Goal: Transaction & Acquisition: Purchase product/service

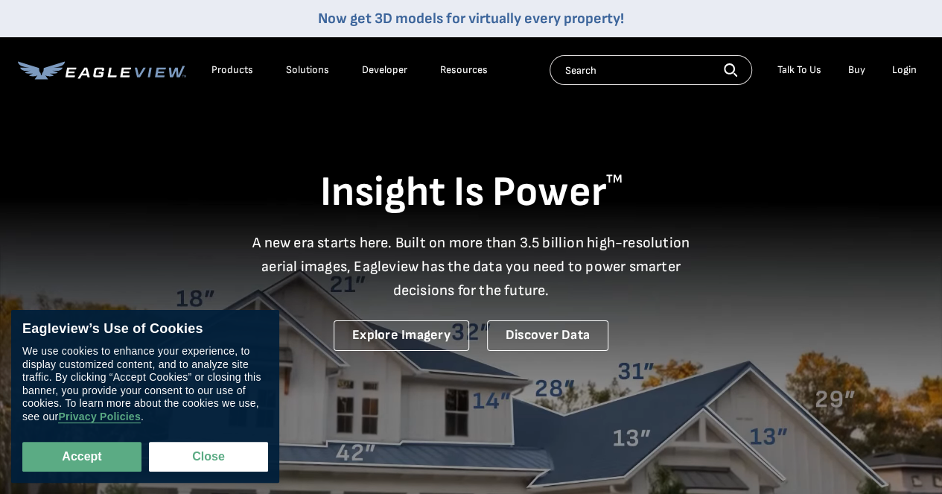
click at [905, 64] on div "Login" at bounding box center [904, 69] width 25 height 13
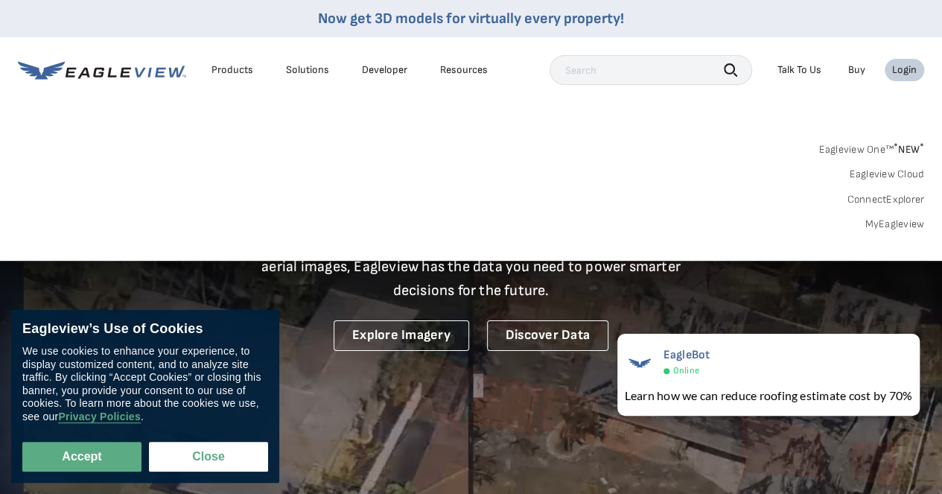
click at [908, 71] on div "Login" at bounding box center [904, 69] width 25 height 13
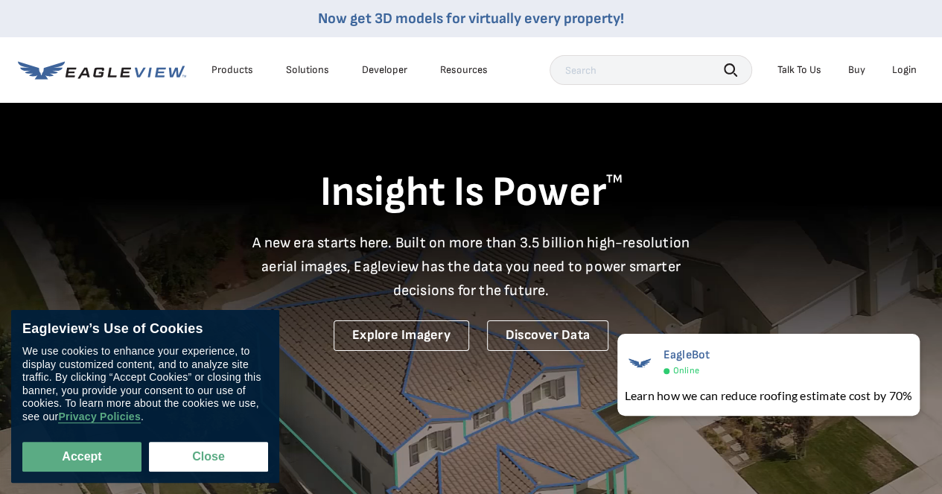
click at [898, 68] on div "Login" at bounding box center [904, 69] width 25 height 13
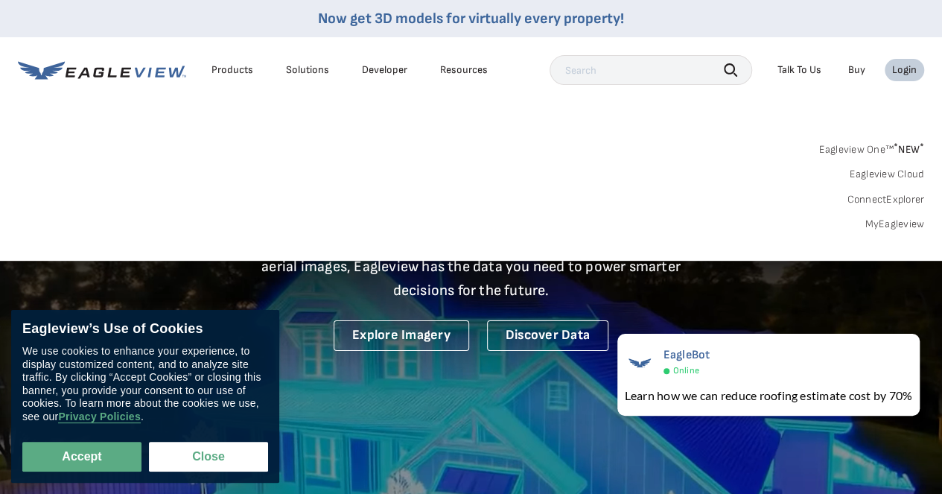
click at [902, 220] on link "MyEagleview" at bounding box center [894, 223] width 60 height 13
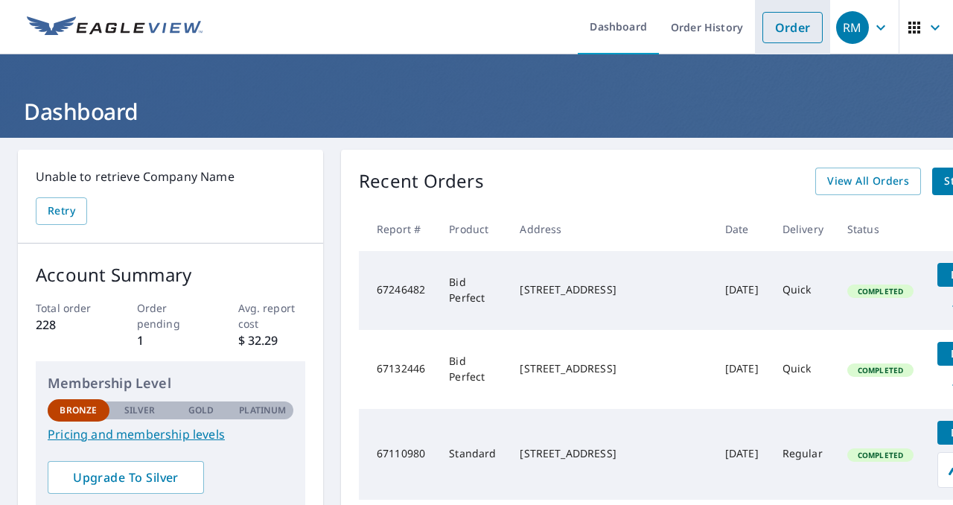
click at [783, 32] on link "Order" at bounding box center [792, 27] width 60 height 31
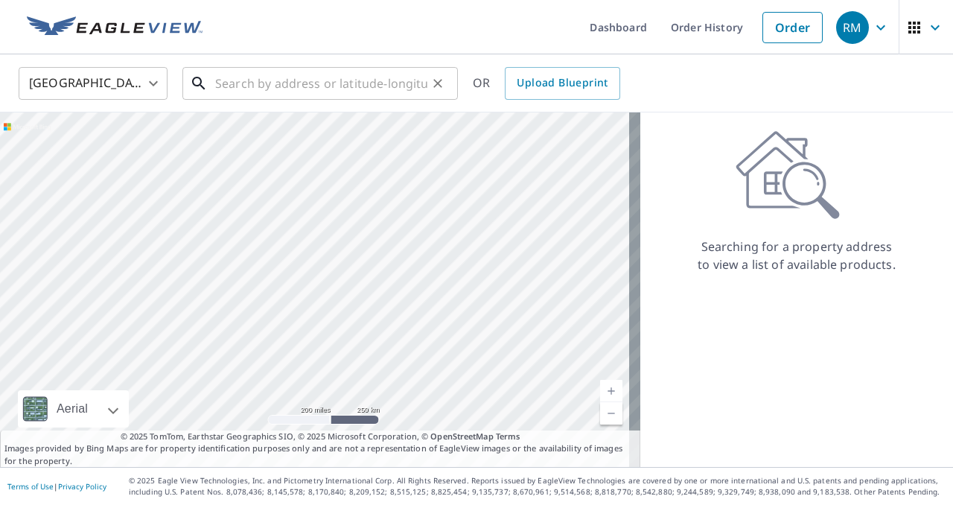
click at [264, 81] on input "text" at bounding box center [321, 84] width 212 height 42
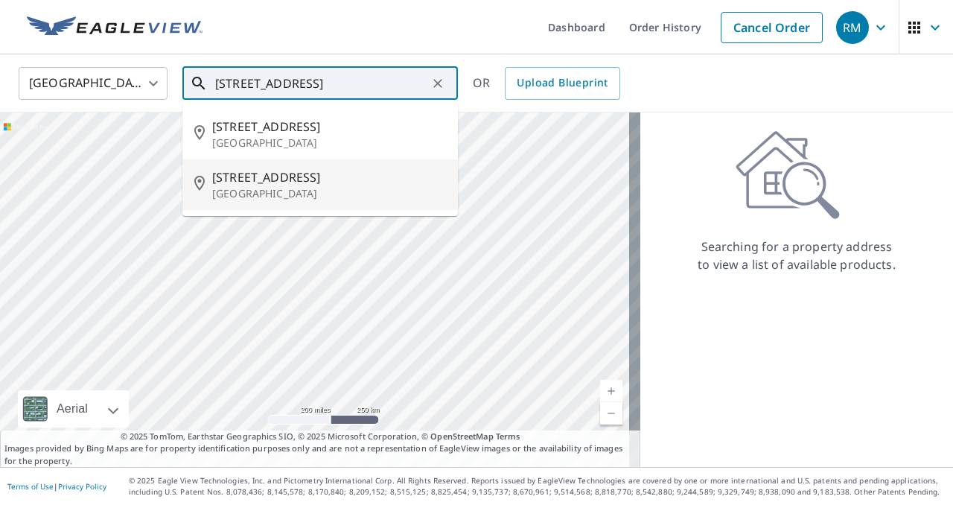
click at [252, 179] on span "[STREET_ADDRESS]" at bounding box center [329, 177] width 234 height 18
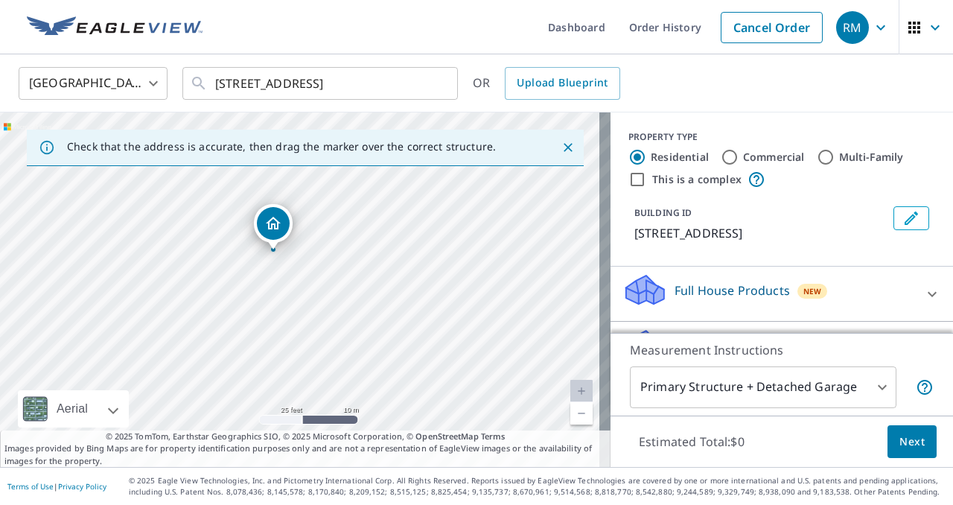
drag, startPoint x: 159, startPoint y: 261, endPoint x: 253, endPoint y: 310, distance: 106.2
click at [253, 310] on div "665 NW 21st St Wilton Manors, FL 33311" at bounding box center [305, 289] width 611 height 354
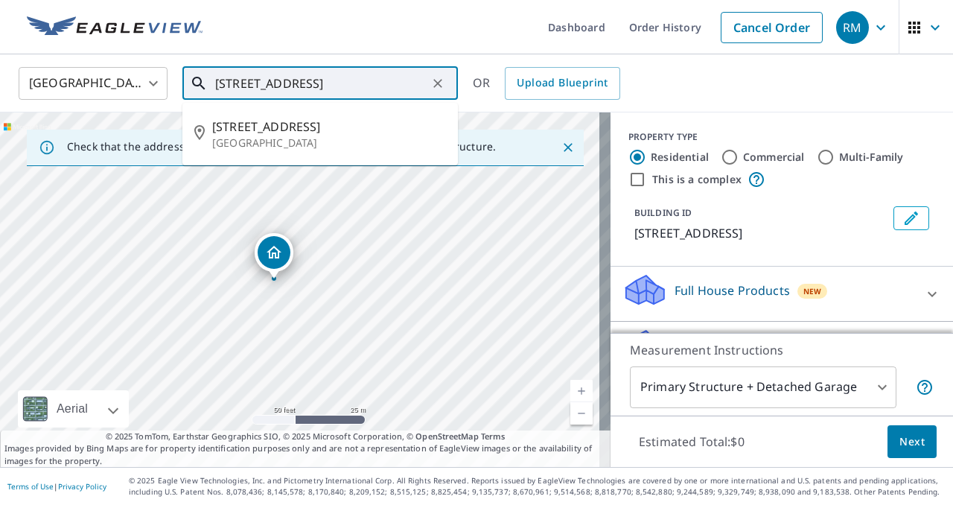
click at [299, 81] on input "665 Nw 21st St Fort Lauderdale, FL 33311" at bounding box center [321, 84] width 212 height 42
drag, startPoint x: 303, startPoint y: 80, endPoint x: 427, endPoint y: 78, distance: 124.3
click at [418, 78] on input "665 Nw 21st St Fort Lauderdale, FL 33311" at bounding box center [321, 84] width 212 height 42
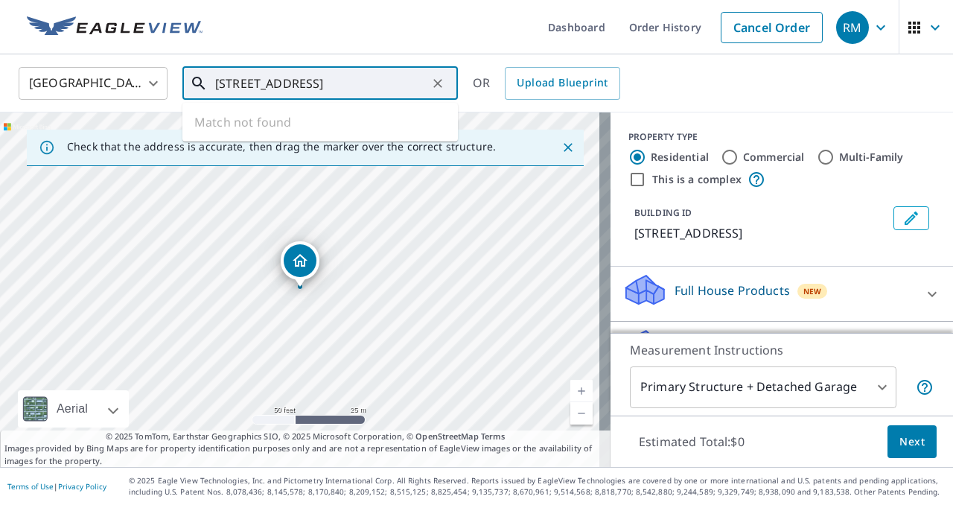
click at [363, 85] on input "665 Nw 21st St 3311" at bounding box center [321, 84] width 212 height 42
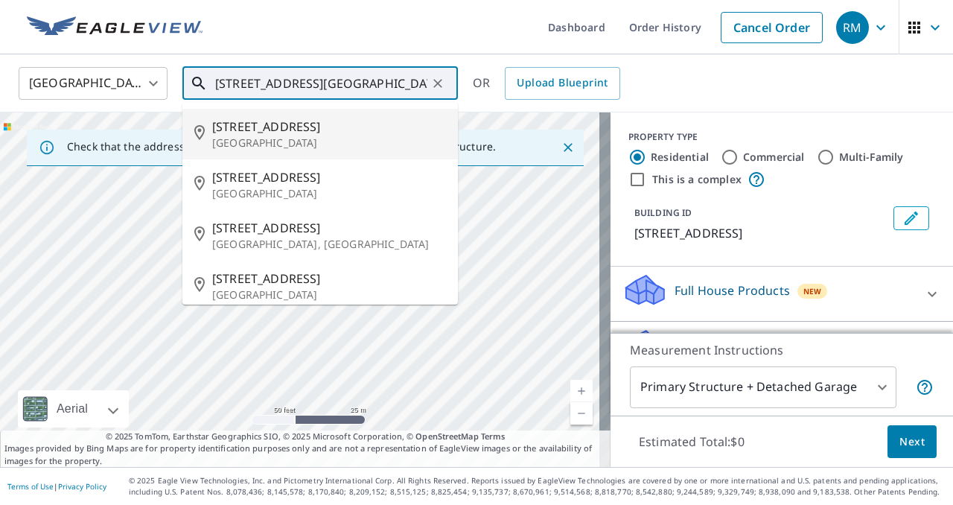
click at [369, 133] on span "665 NW 21st St" at bounding box center [329, 127] width 234 height 18
type input "665 NW 21st St Wilton Manors, FL 33311"
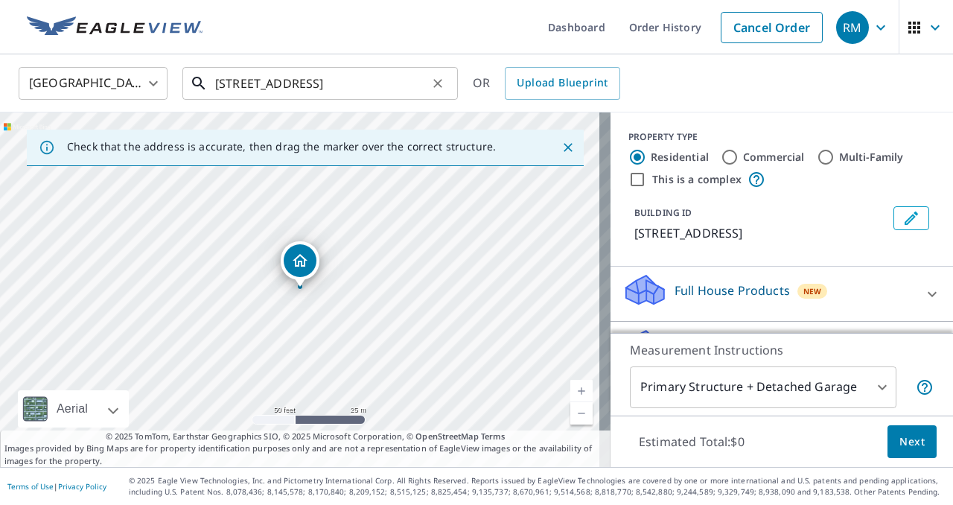
click at [393, 84] on input "665 NW 21st St Wilton Manors, FL 33311" at bounding box center [321, 84] width 212 height 42
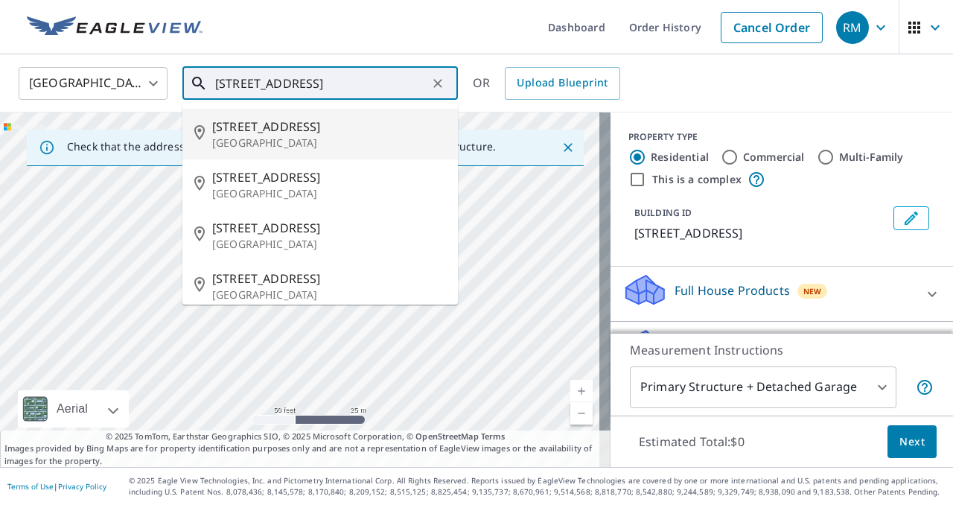
click at [298, 138] on p "Wilton Manors, FL 33311" at bounding box center [329, 143] width 234 height 15
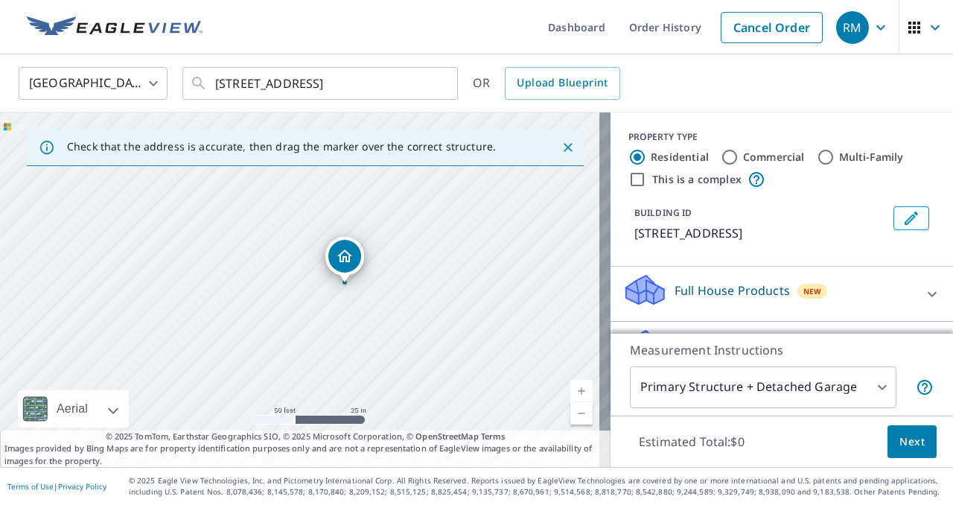
drag, startPoint x: 333, startPoint y: 303, endPoint x: 381, endPoint y: 299, distance: 48.6
click at [381, 299] on div "665 NW 21st St Wilton Manors, FL 33311" at bounding box center [305, 289] width 611 height 354
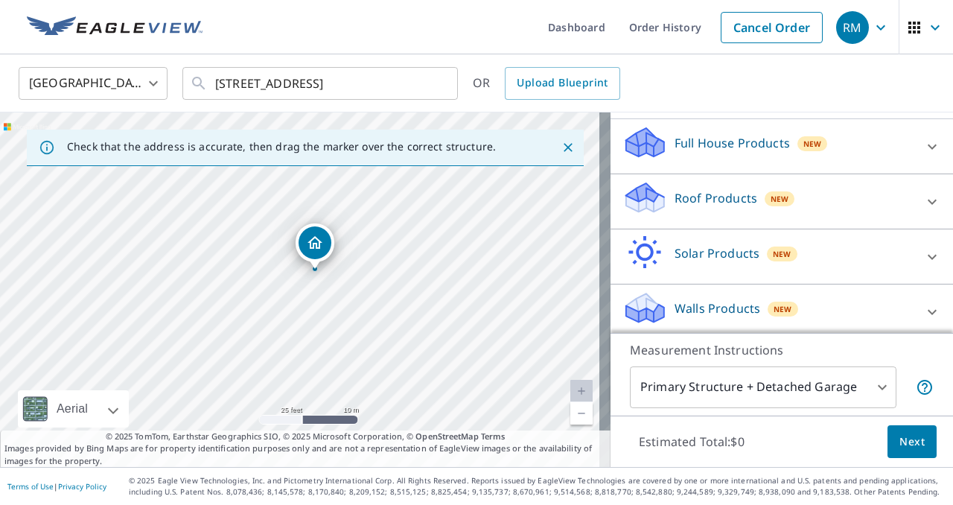
scroll to position [152, 0]
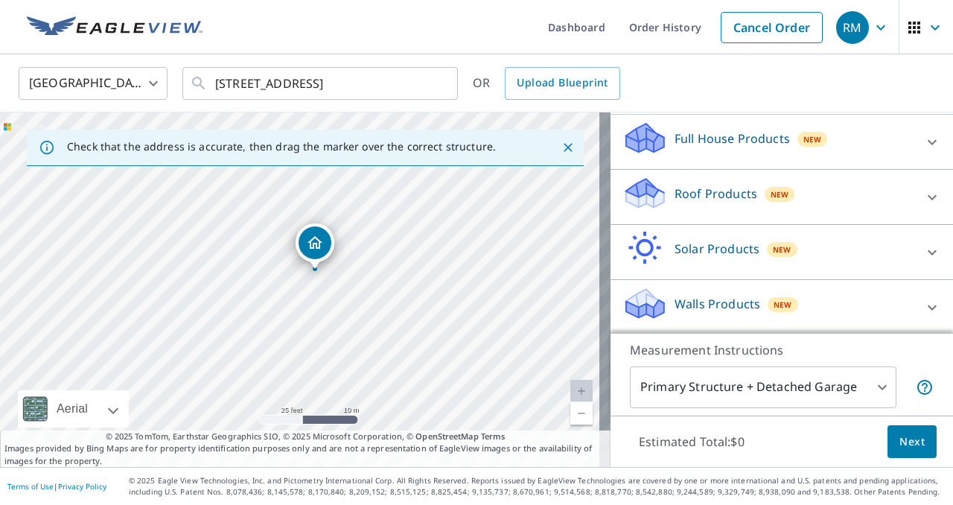
click at [923, 191] on icon at bounding box center [932, 197] width 18 height 18
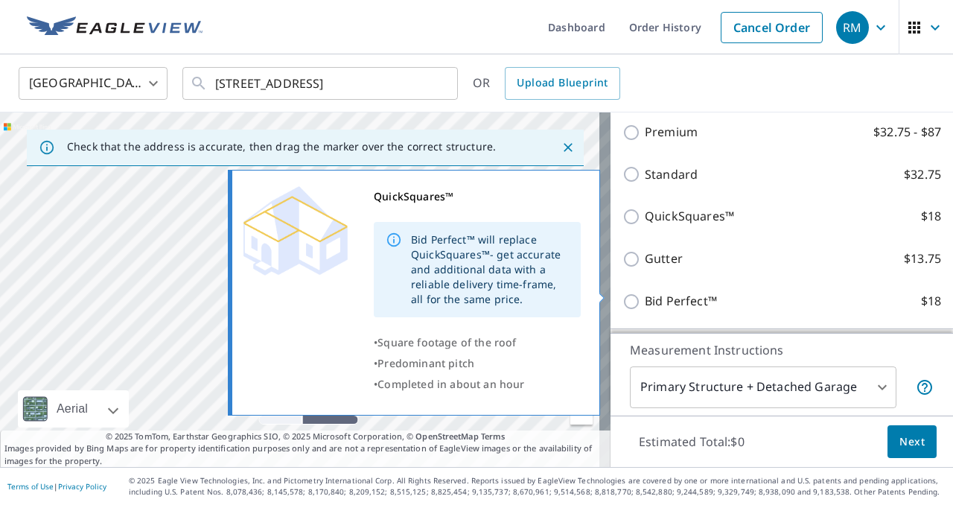
scroll to position [301, 0]
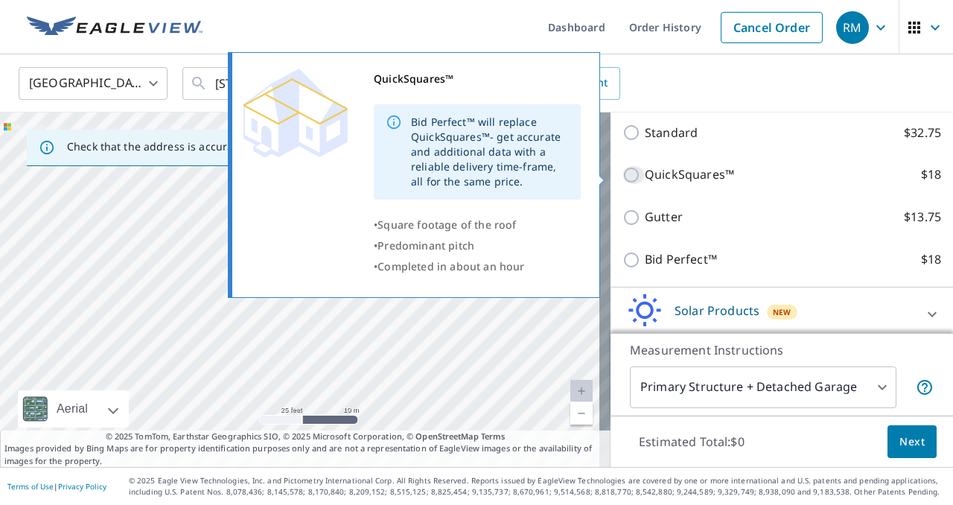
click at [622, 174] on input "QuickSquares™ $18" at bounding box center [633, 175] width 22 height 18
checkbox input "true"
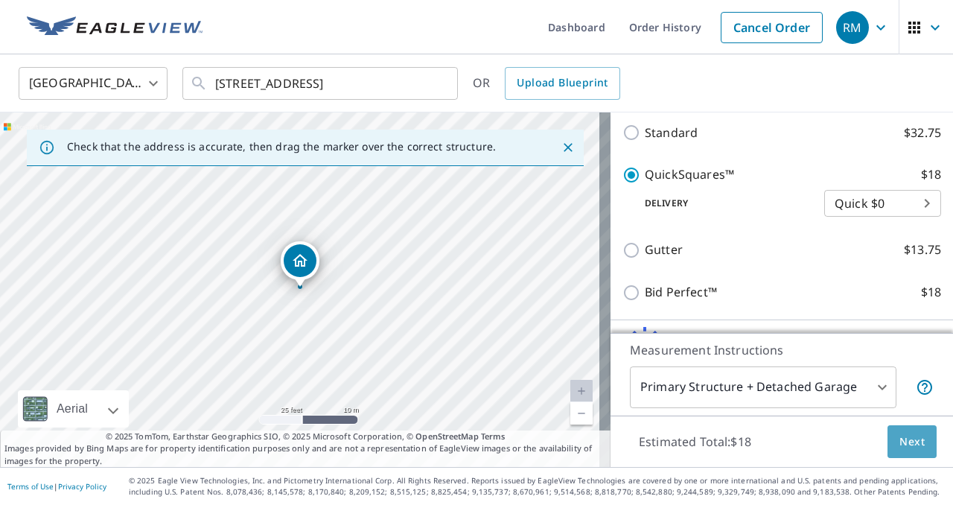
click at [904, 447] on span "Next" at bounding box center [911, 442] width 25 height 19
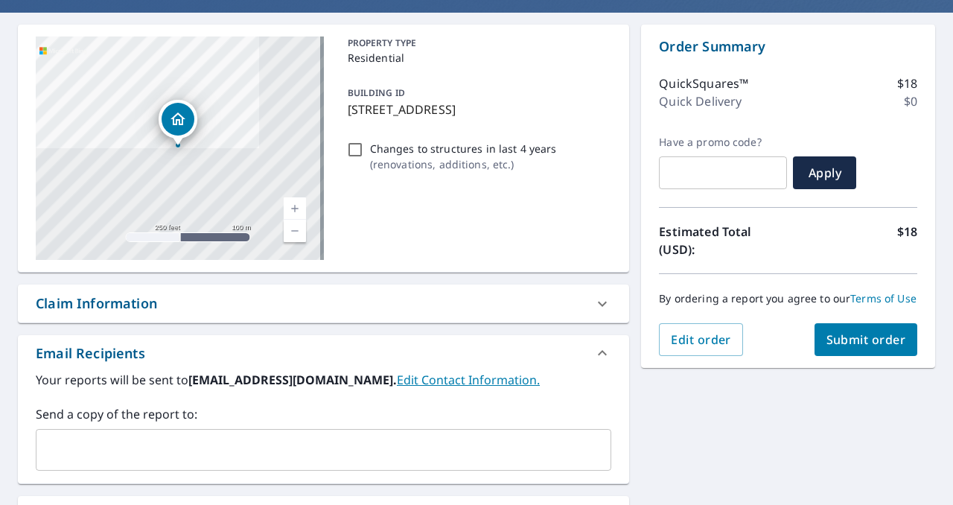
scroll to position [93, 0]
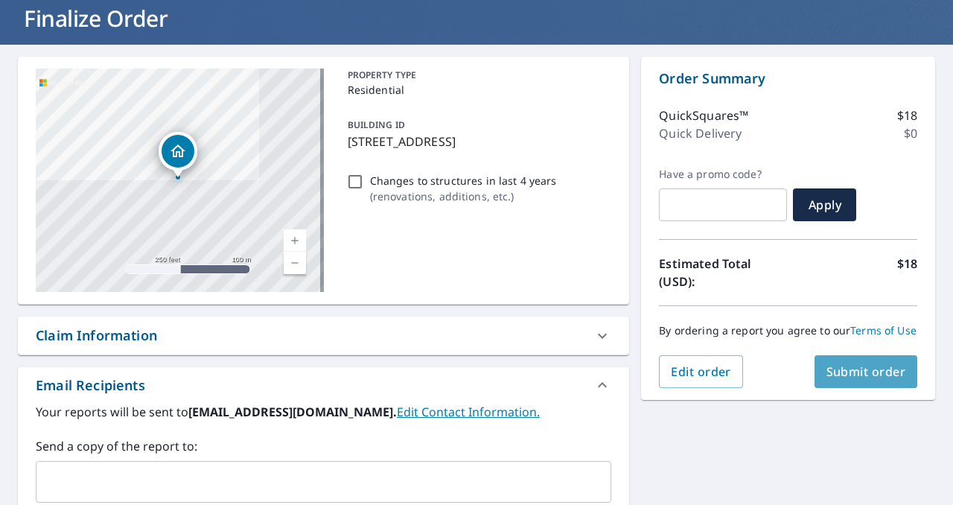
click at [846, 380] on span "Submit order" at bounding box center [866, 371] width 80 height 16
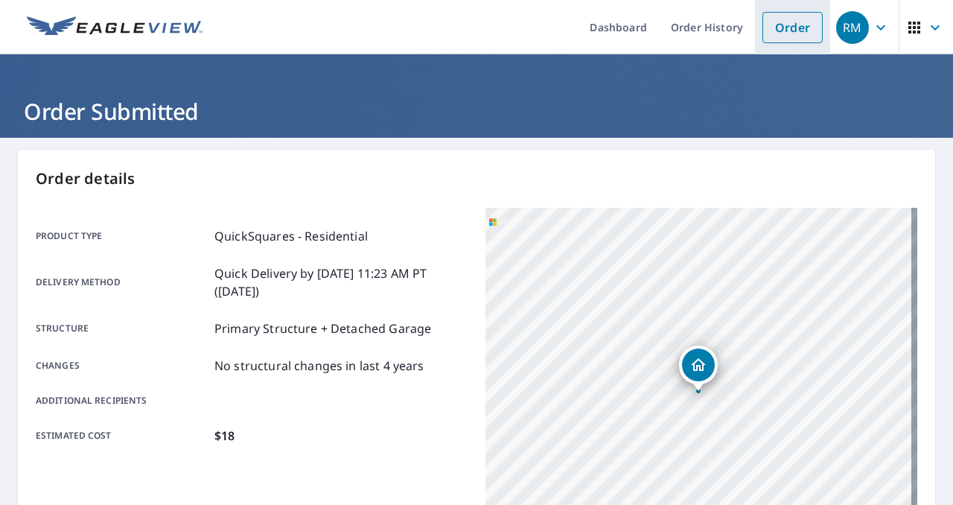
click at [805, 31] on link "Order" at bounding box center [792, 27] width 60 height 31
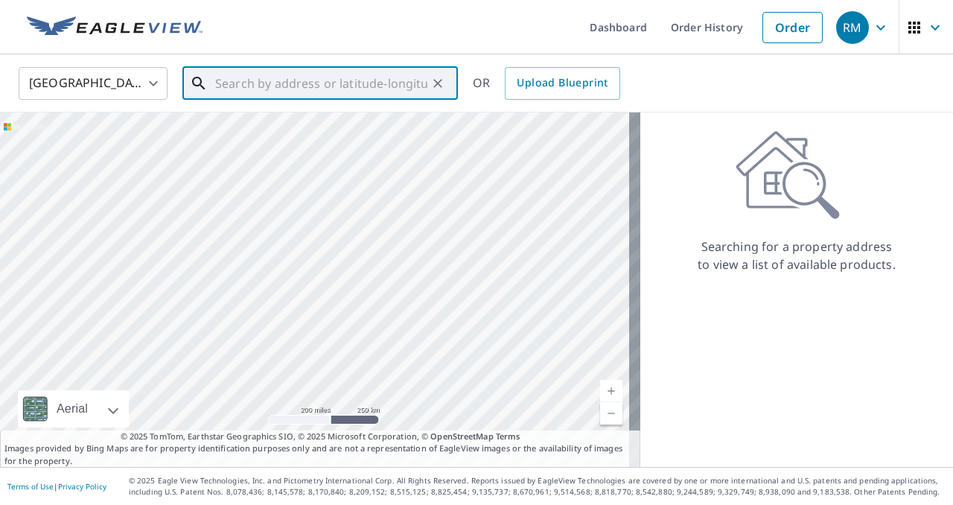
click at [395, 87] on input "text" at bounding box center [321, 84] width 212 height 42
click at [926, 25] on icon "button" at bounding box center [935, 28] width 18 height 18
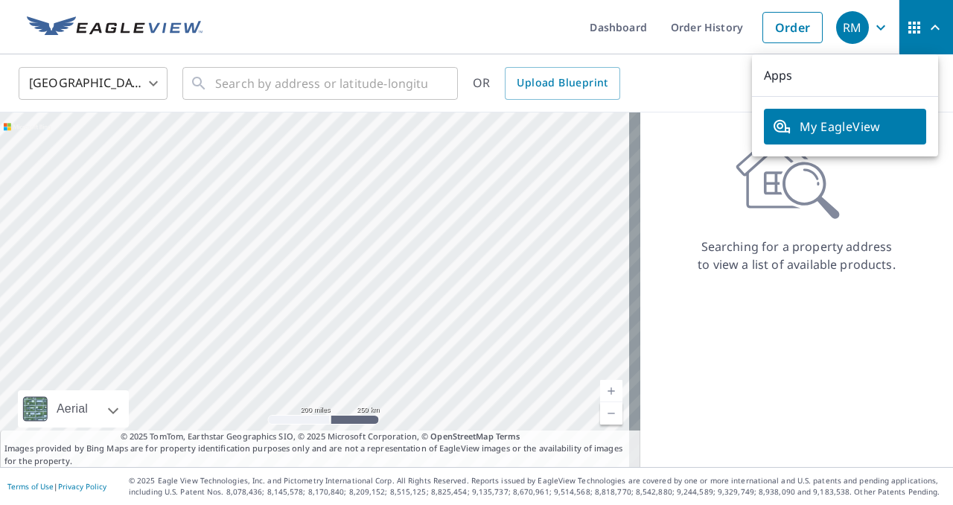
click at [872, 26] on icon "button" at bounding box center [881, 28] width 18 height 18
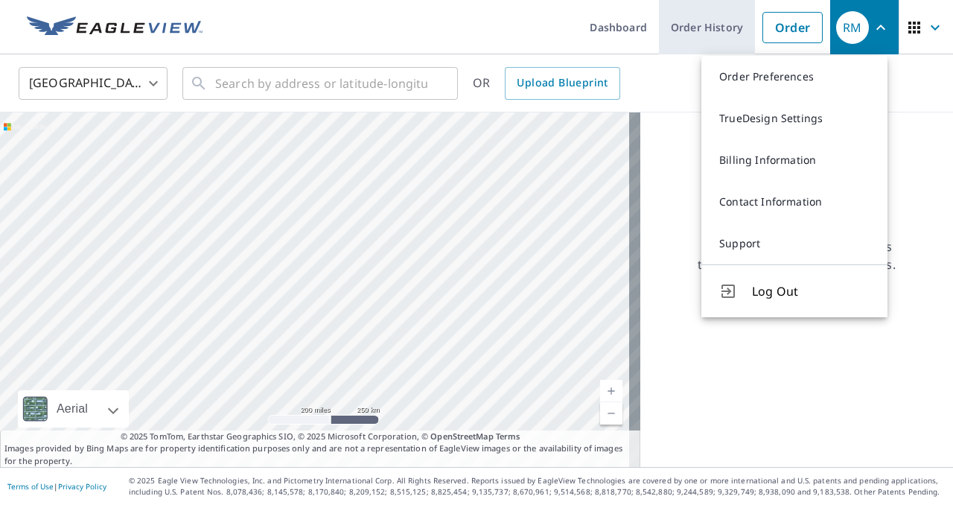
click at [695, 26] on link "Order History" at bounding box center [707, 27] width 96 height 54
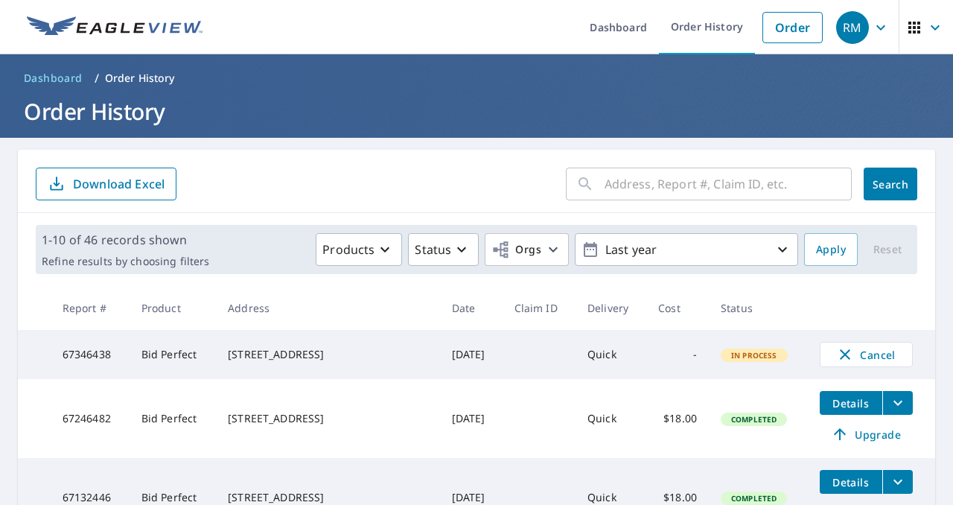
click at [631, 188] on input "text" at bounding box center [728, 184] width 247 height 42
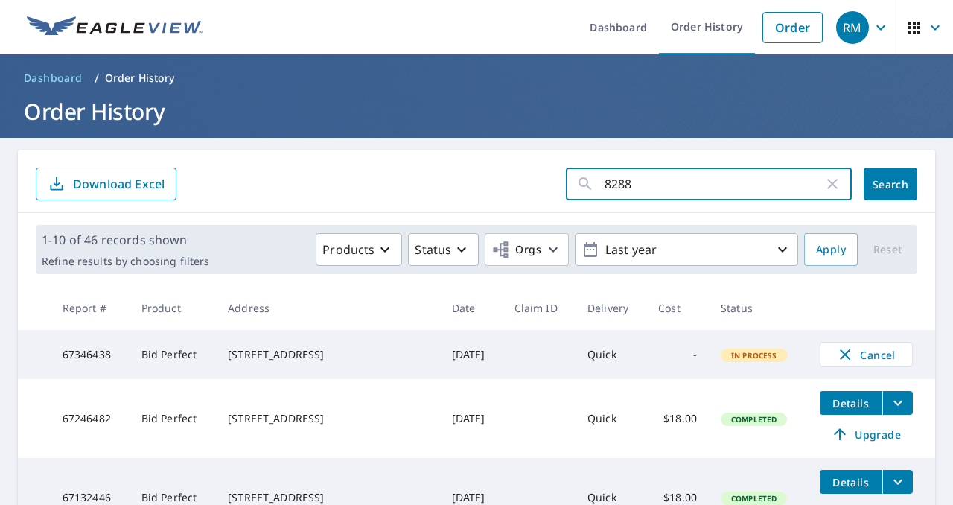
type input "8288"
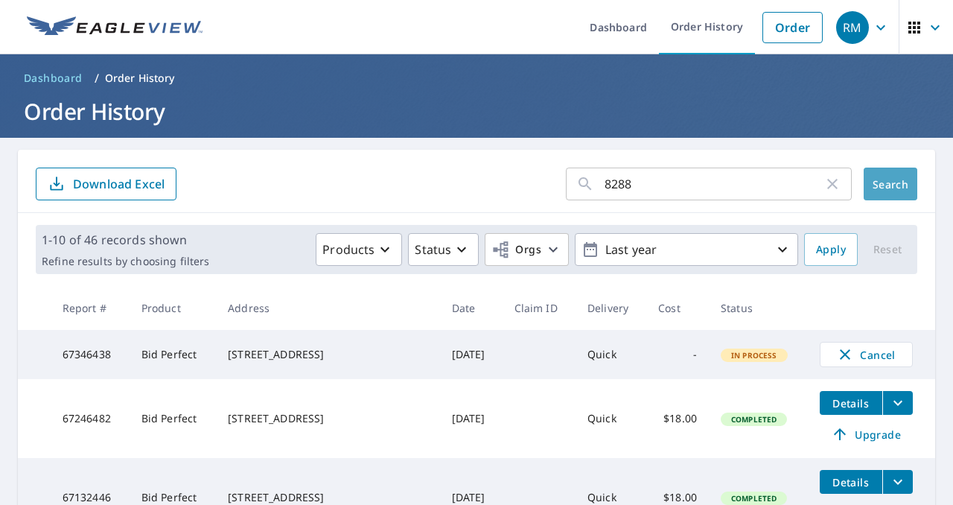
click at [895, 198] on button "Search" at bounding box center [891, 184] width 54 height 33
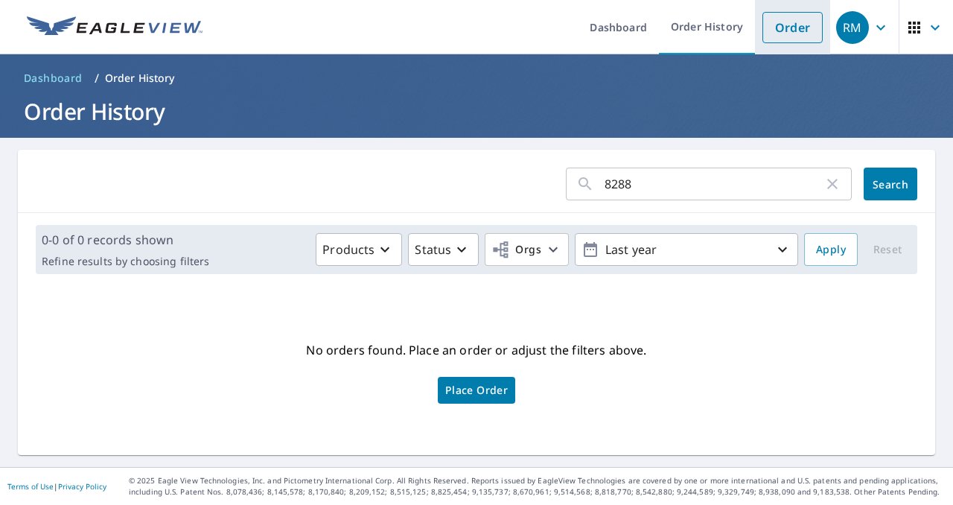
click at [764, 31] on link "Order" at bounding box center [792, 27] width 60 height 31
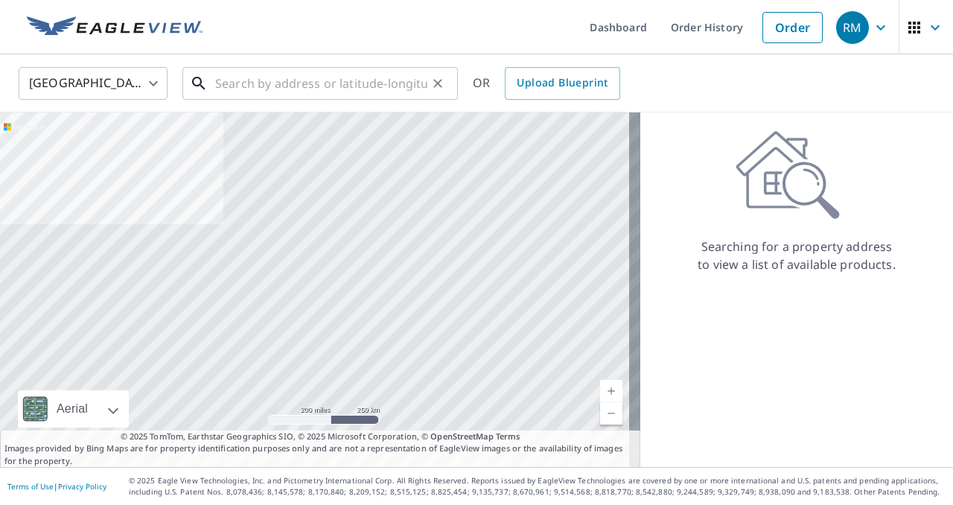
click at [312, 77] on input "text" at bounding box center [321, 84] width 212 height 42
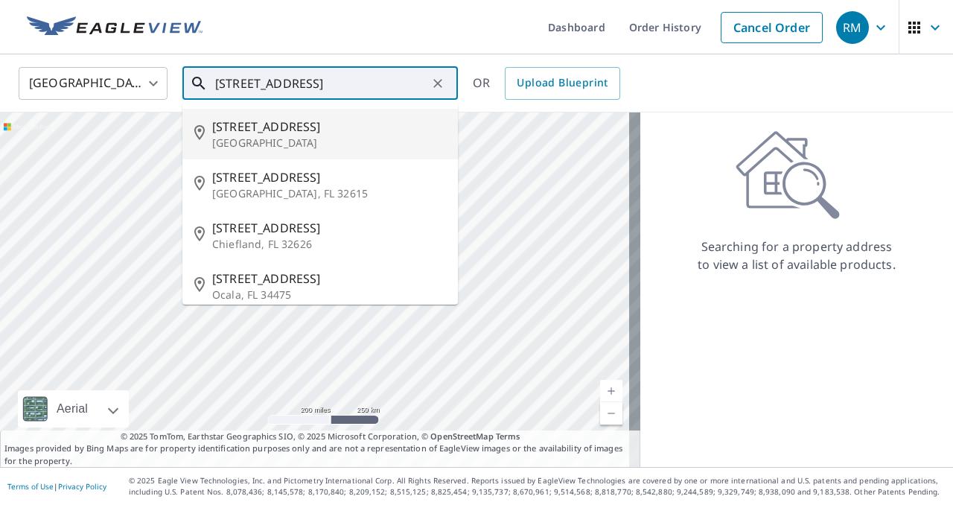
click at [305, 139] on p "Parkland, FL 33076" at bounding box center [329, 143] width 234 height 15
type input "8288 NW 122nd Ln Parkland, FL 33076"
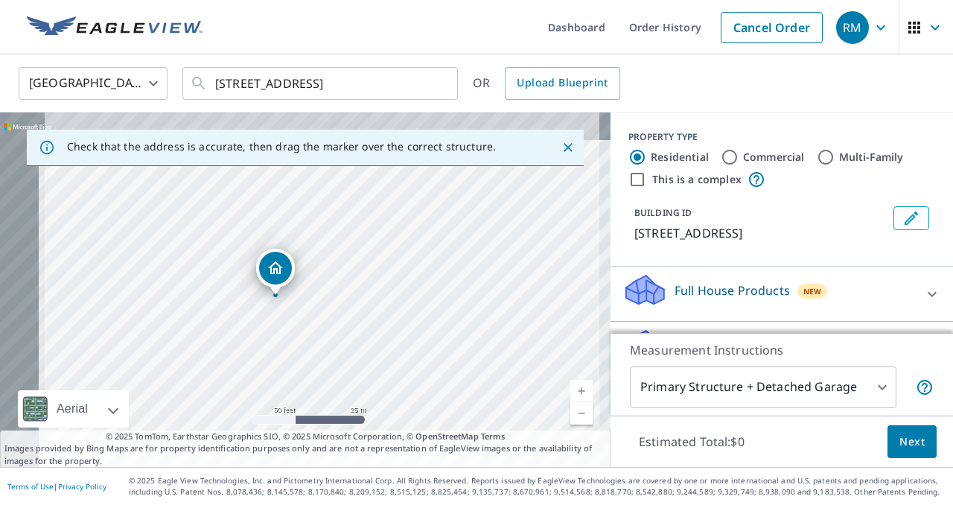
drag, startPoint x: 63, startPoint y: 204, endPoint x: 319, endPoint y: 377, distance: 308.9
click at [319, 377] on div "8288 NW 122nd Ln Parkland, FL 33076" at bounding box center [305, 289] width 611 height 354
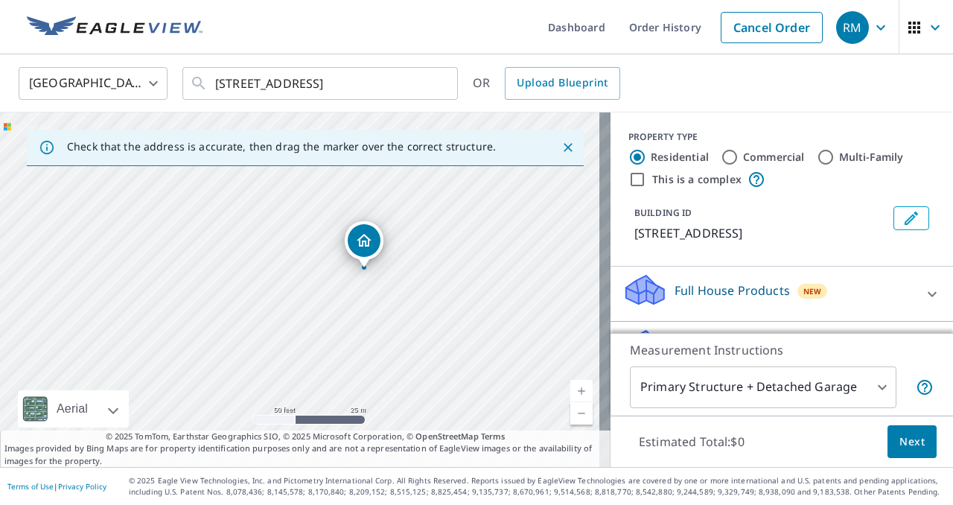
drag, startPoint x: 318, startPoint y: 363, endPoint x: 370, endPoint y: 258, distance: 117.2
click at [369, 263] on div "8288 NW 122nd Ln Parkland, FL 33076" at bounding box center [305, 289] width 611 height 354
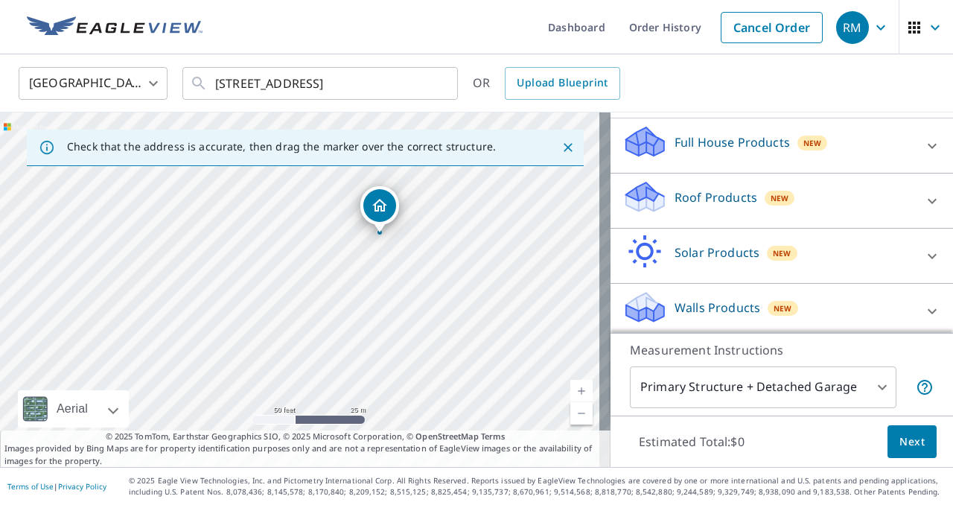
scroll to position [149, 0]
click at [923, 196] on icon at bounding box center [932, 200] width 18 height 18
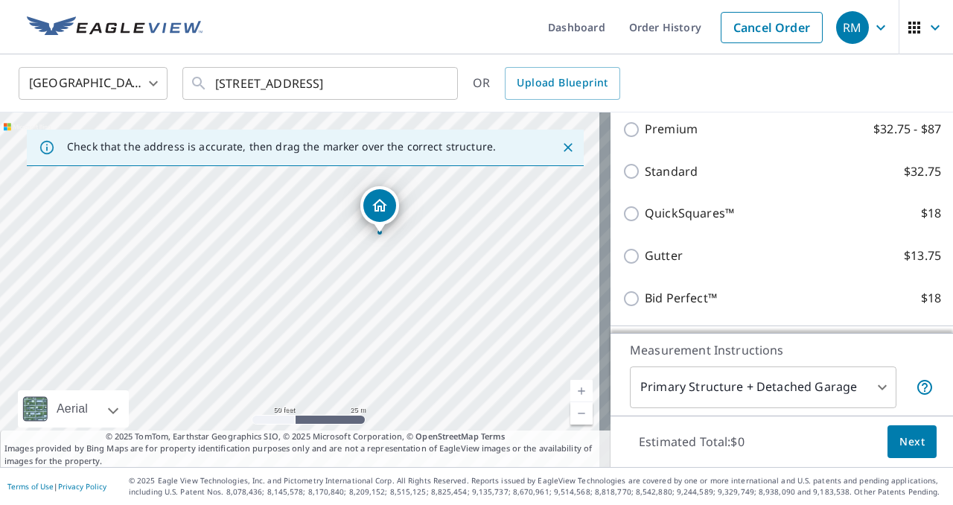
scroll to position [298, 0]
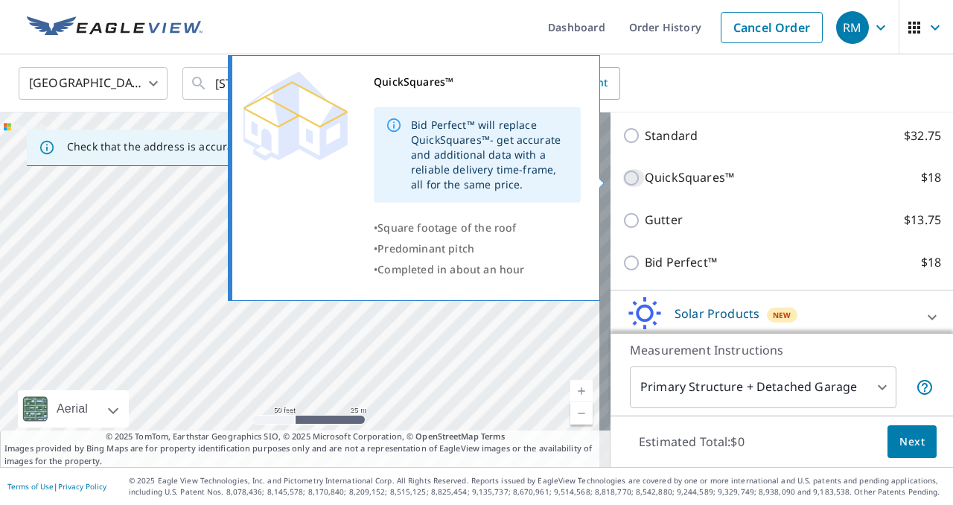
click at [622, 180] on input "QuickSquares™ $18" at bounding box center [633, 178] width 22 height 18
checkbox input "true"
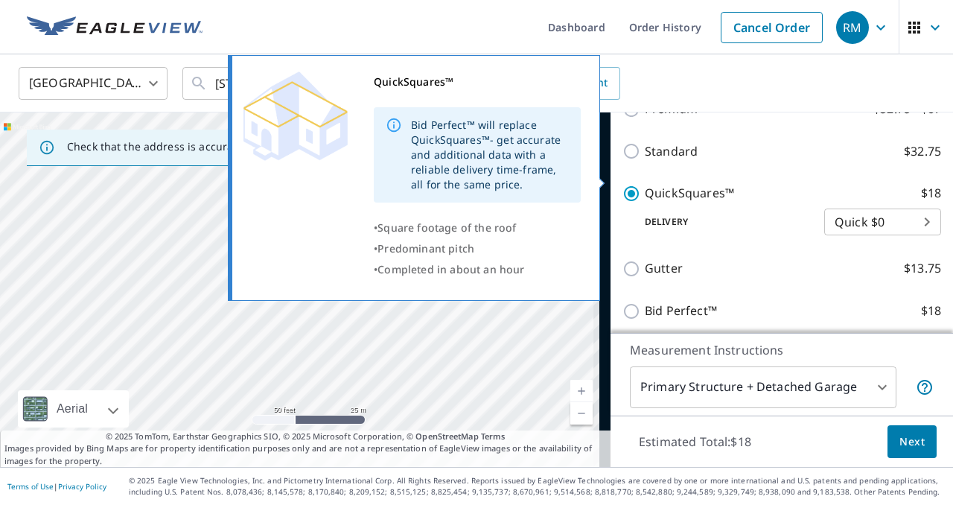
scroll to position [313, 0]
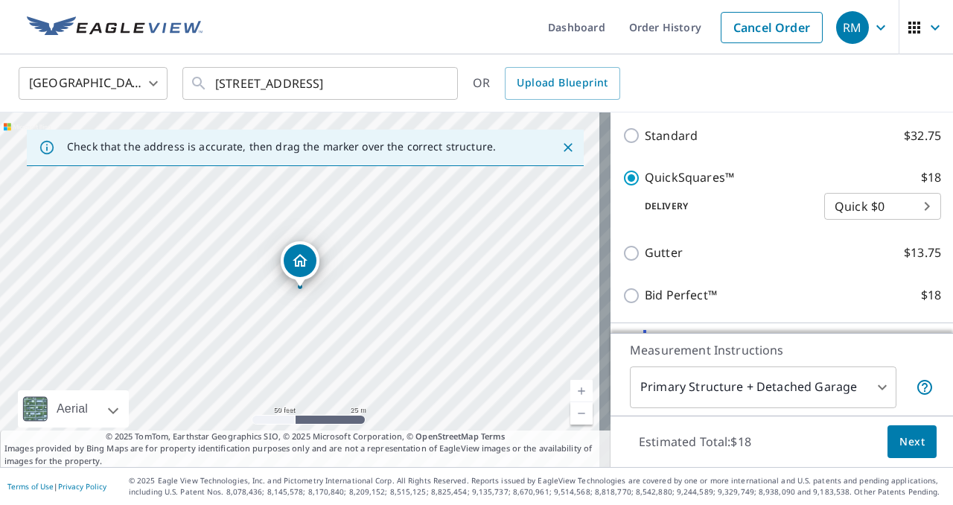
click at [908, 440] on span "Next" at bounding box center [911, 442] width 25 height 19
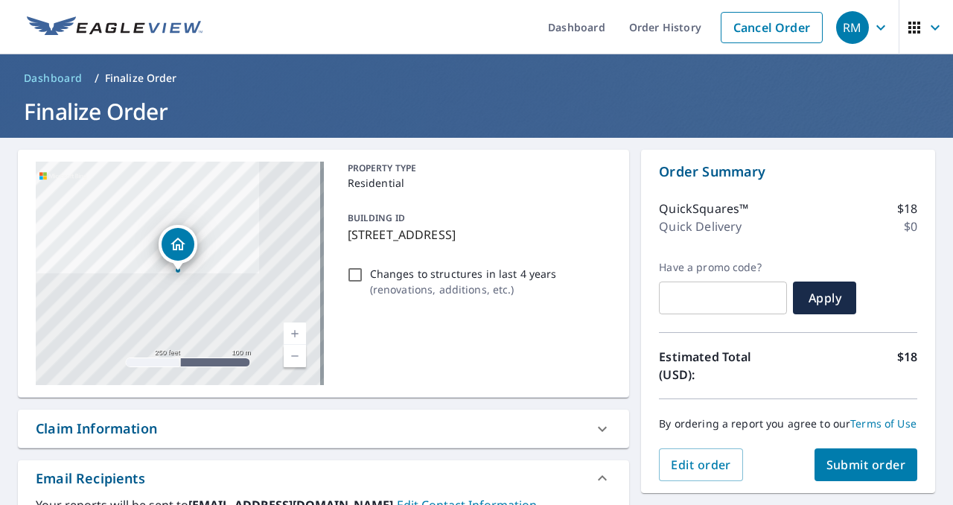
click at [838, 481] on button "Submit order" at bounding box center [866, 464] width 103 height 33
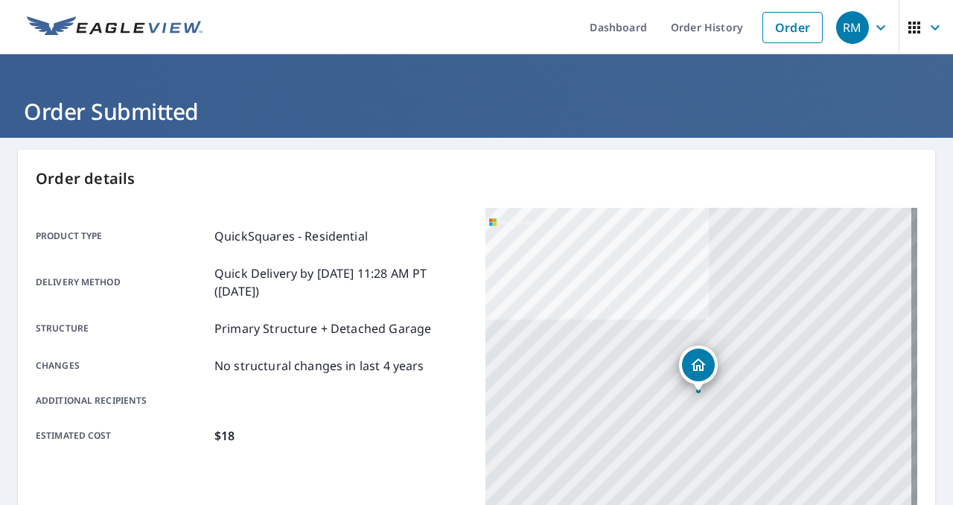
click at [872, 25] on icon "button" at bounding box center [881, 28] width 18 height 18
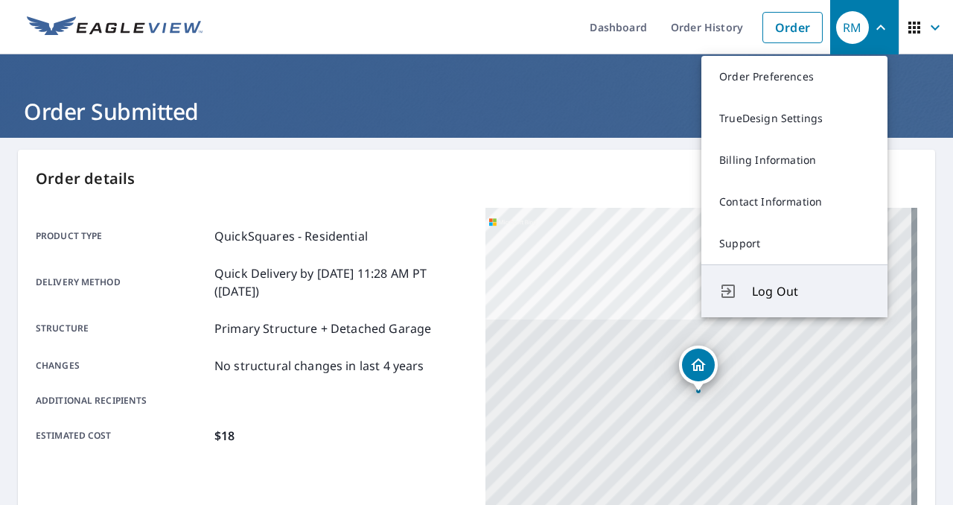
click at [786, 291] on span "Log Out" at bounding box center [811, 291] width 118 height 18
